Goal: Complete application form: Complete application form

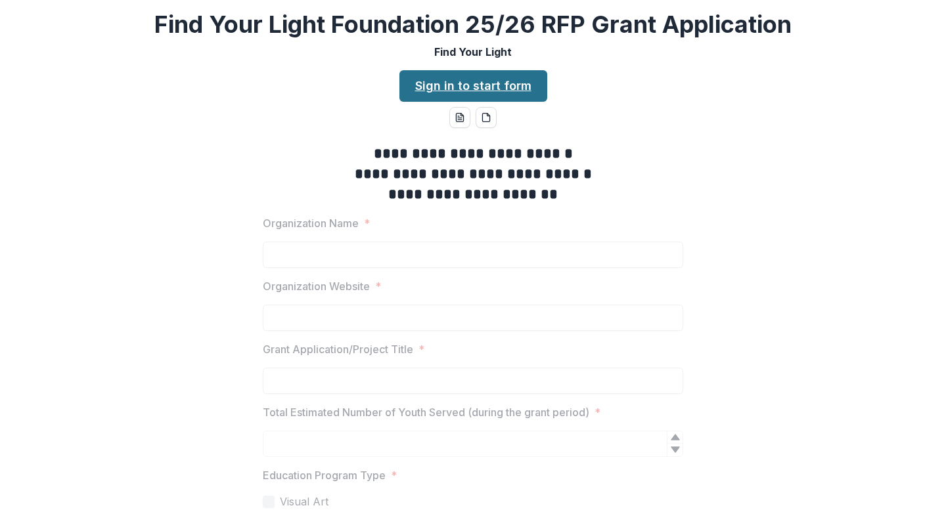
click at [523, 91] on link "Sign in to start form" at bounding box center [473, 86] width 148 height 32
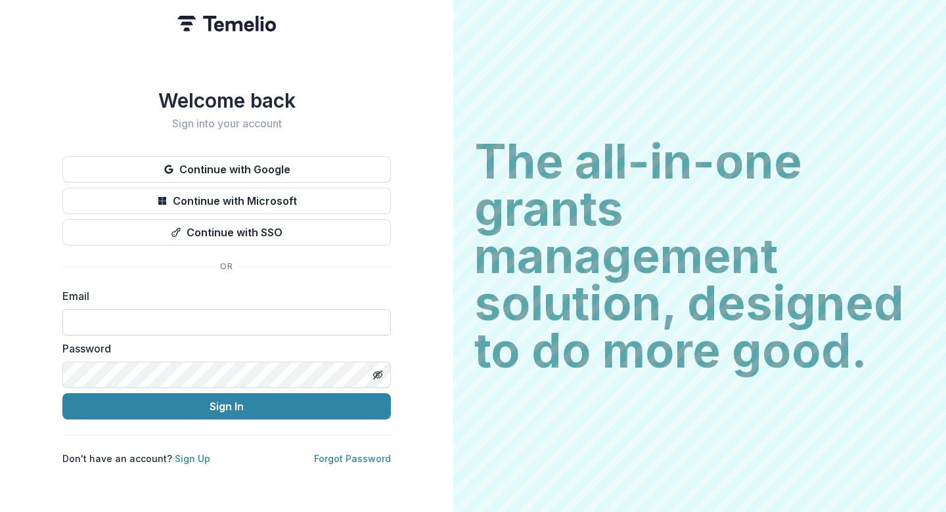
click at [300, 322] on input at bounding box center [226, 322] width 328 height 26
